Goal: Information Seeking & Learning: Learn about a topic

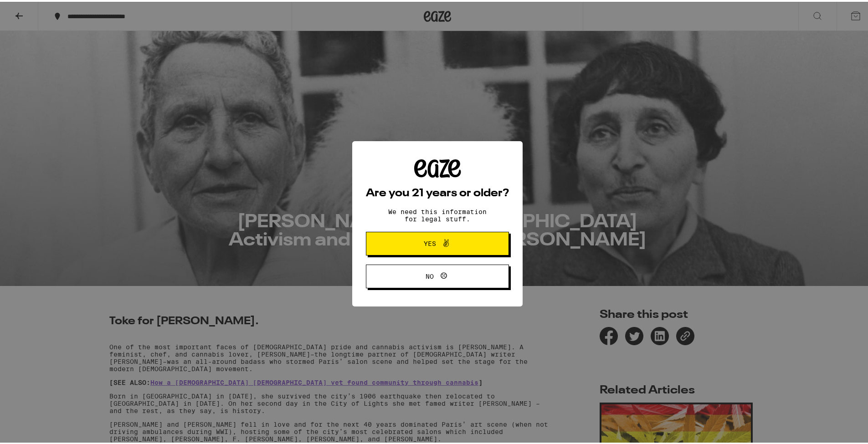
click at [465, 241] on span "Yes" at bounding box center [437, 242] width 69 height 12
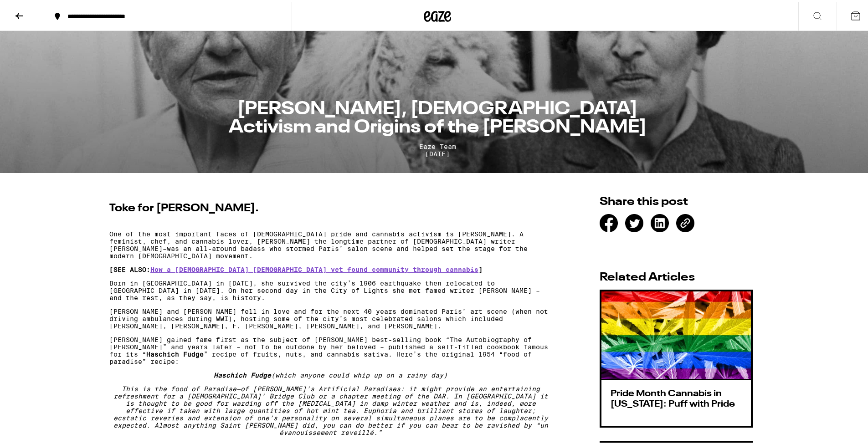
scroll to position [113, 0]
click at [128, 278] on p "Born in [GEOGRAPHIC_DATA] in [DATE], she survived the city’s 1906 earthquake th…" at bounding box center [330, 289] width 442 height 22
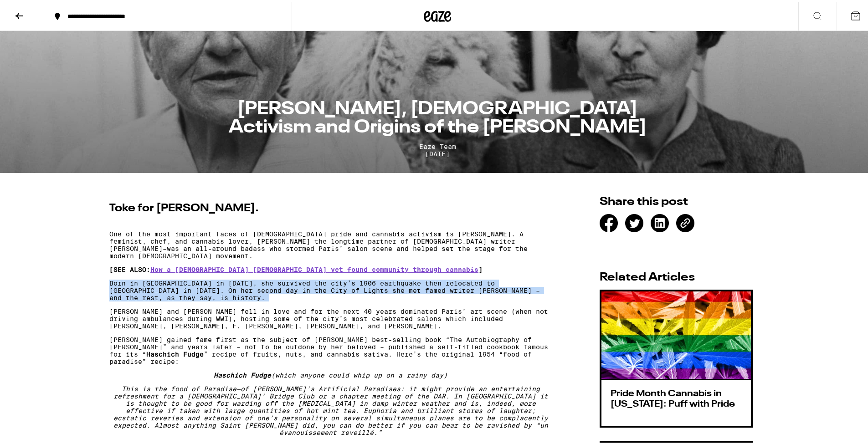
click at [128, 278] on p "Born in [GEOGRAPHIC_DATA] in [DATE], she survived the city’s 1906 earthquake th…" at bounding box center [330, 289] width 442 height 22
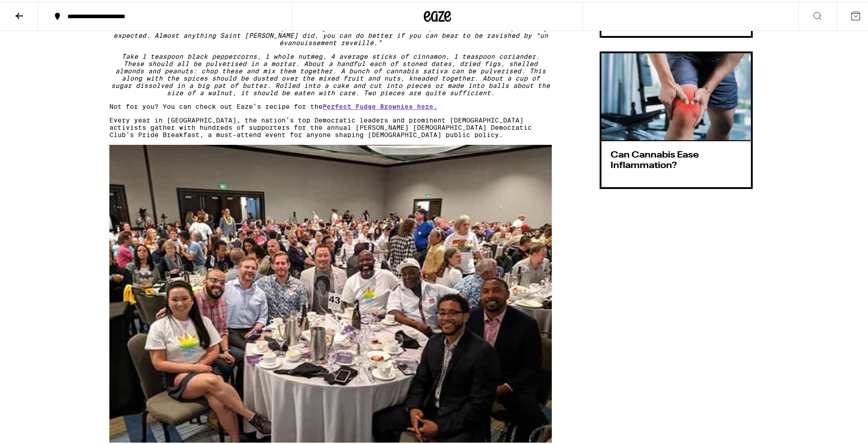
scroll to position [507, 0]
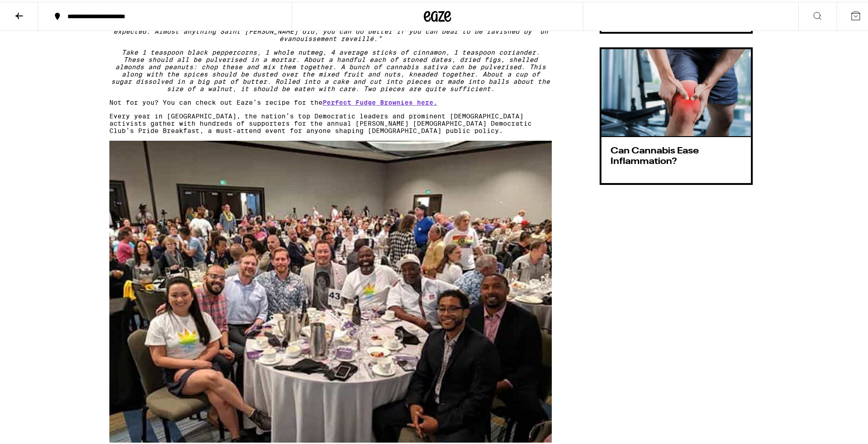
click at [120, 129] on p "Every year in [GEOGRAPHIC_DATA], the nation’s top Democratic leaders and promin…" at bounding box center [330, 122] width 442 height 22
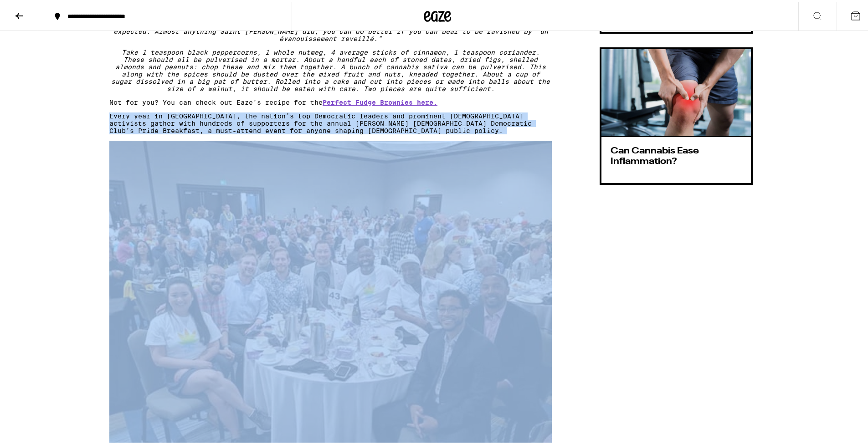
click at [120, 129] on p "Every year in [GEOGRAPHIC_DATA], the nation’s top Democratic leaders and promin…" at bounding box center [330, 122] width 442 height 22
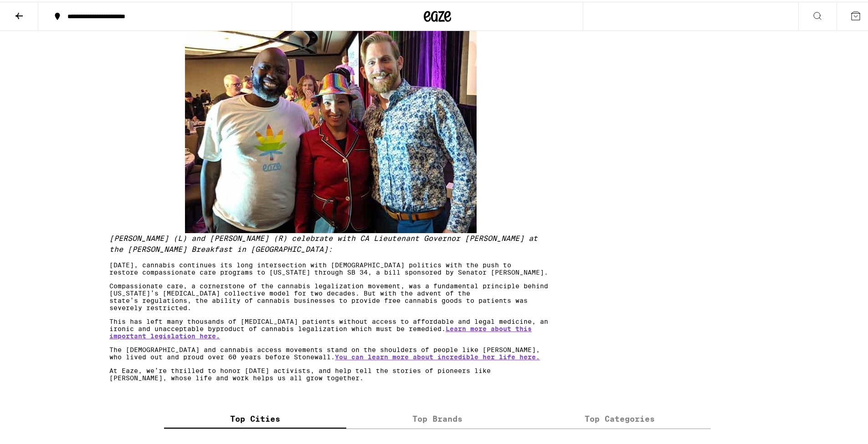
scroll to position [1010, 0]
